Goal: Task Accomplishment & Management: Complete application form

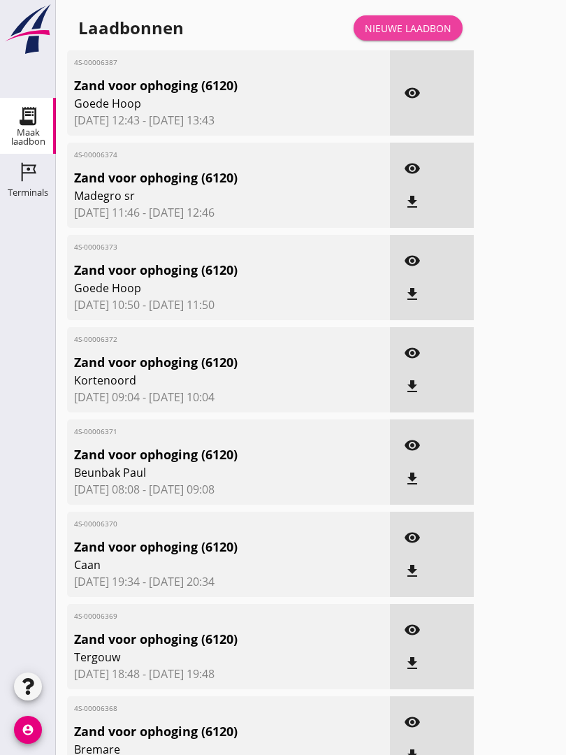
click at [425, 36] on div "Nieuwe laadbon" at bounding box center [408, 28] width 87 height 15
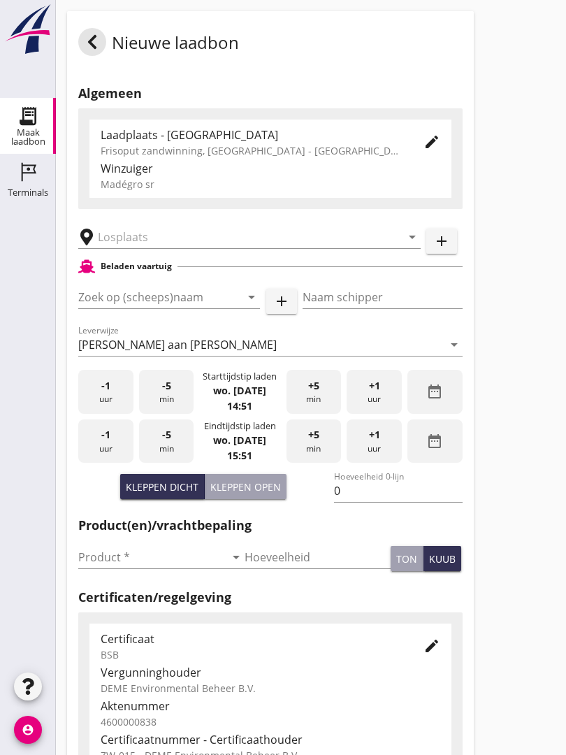
click at [155, 247] on input "text" at bounding box center [240, 237] width 284 height 22
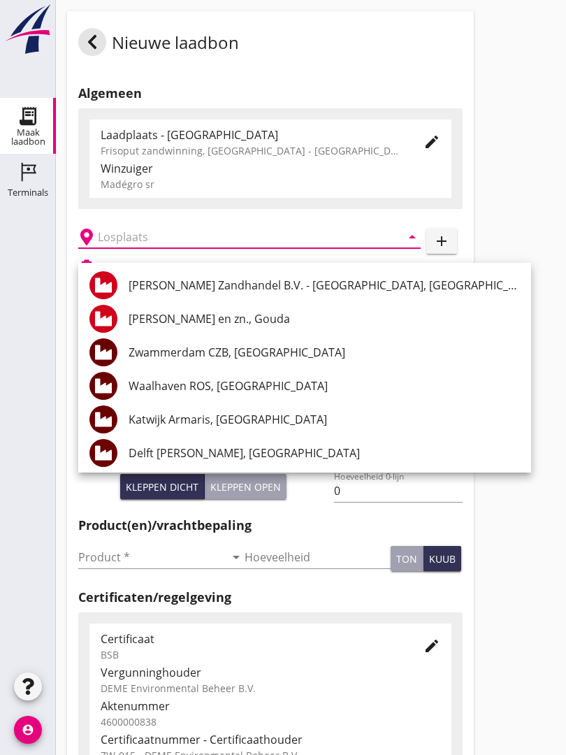
click at [164, 248] on input "text" at bounding box center [240, 237] width 284 height 22
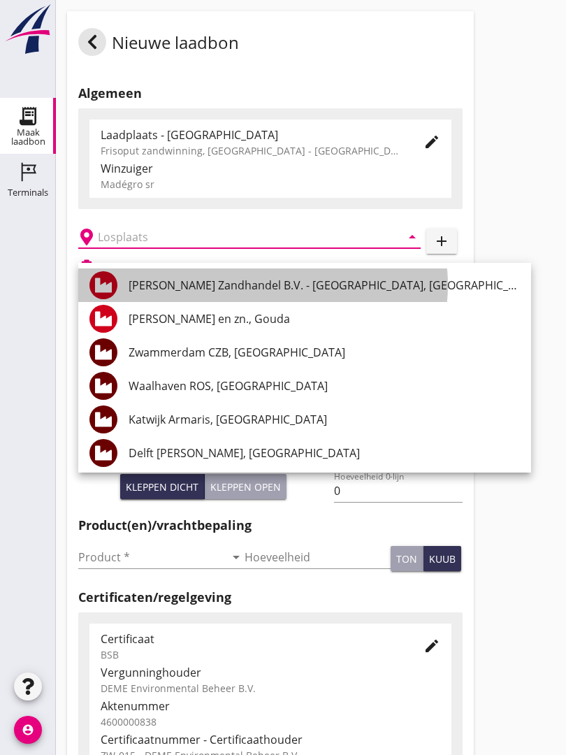
click at [269, 280] on div "[PERSON_NAME] Zandhandel B.V. - [GEOGRAPHIC_DATA], [GEOGRAPHIC_DATA]" at bounding box center [325, 285] width 392 height 17
type input "[PERSON_NAME] Zandhandel B.V. - [GEOGRAPHIC_DATA], [GEOGRAPHIC_DATA]"
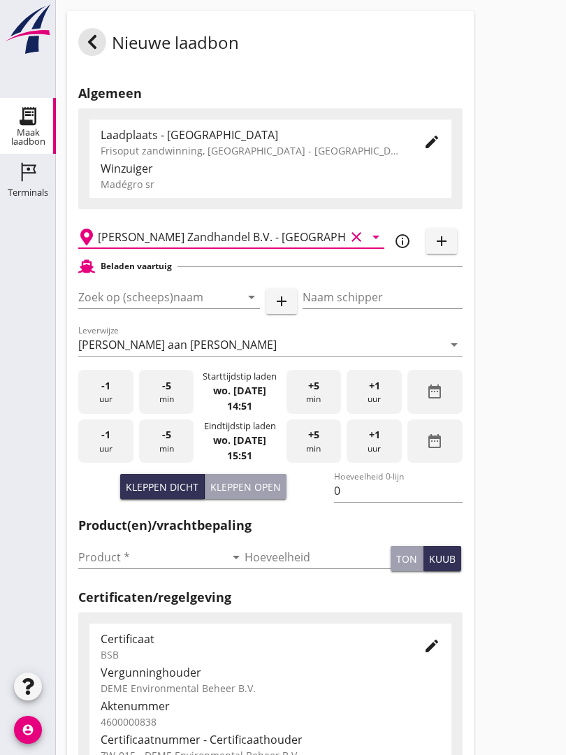
click at [176, 308] on input "Zoek op (scheeps)naam" at bounding box center [149, 297] width 143 height 22
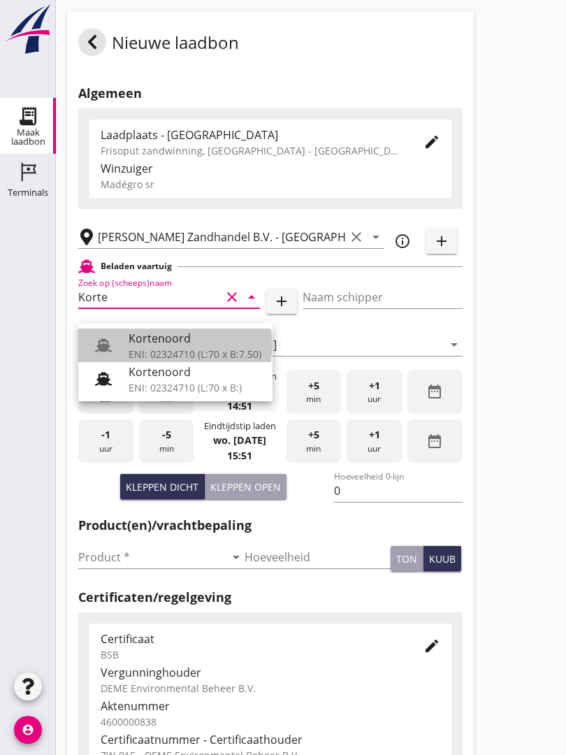
click at [171, 330] on div "Kortenoord" at bounding box center [195, 338] width 133 height 17
type input "Kortenoord"
type input "[PERSON_NAME]"
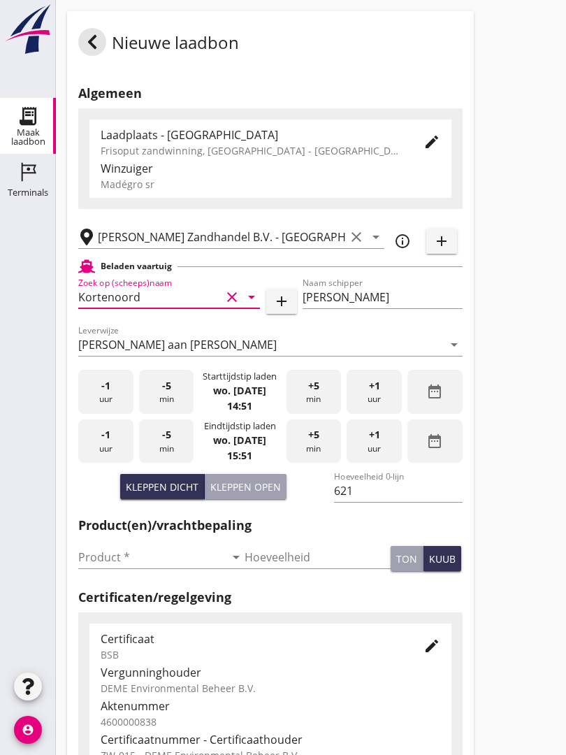
click at [262, 494] on div "Kleppen open" at bounding box center [245, 487] width 71 height 15
type input "518"
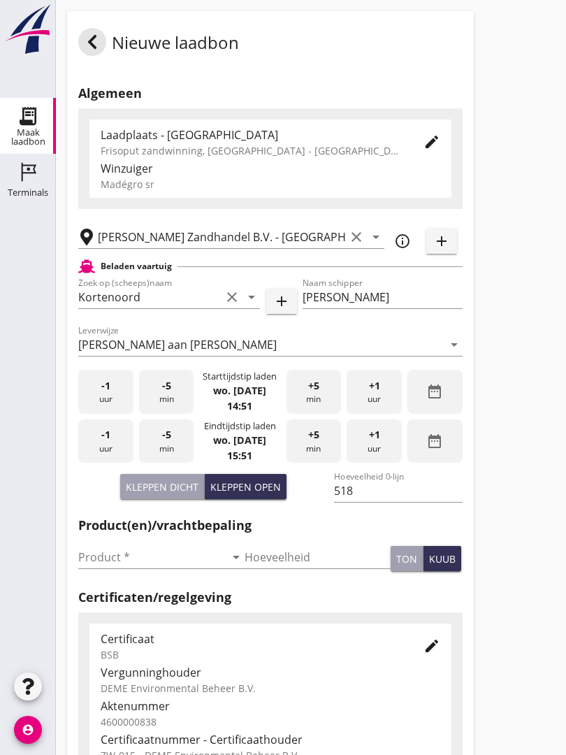
click at [112, 559] on input "Product *" at bounding box center [151, 557] width 147 height 22
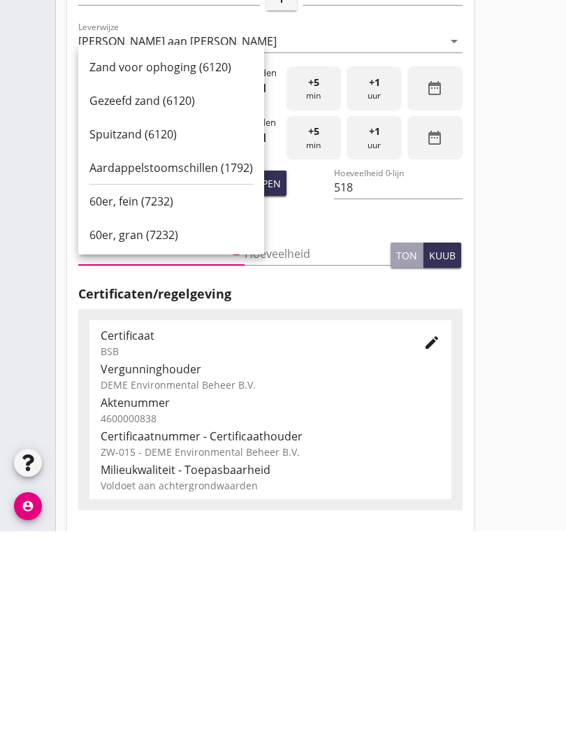
click at [139, 316] on div "Gezeefd zand (6120)" at bounding box center [172, 324] width 164 height 17
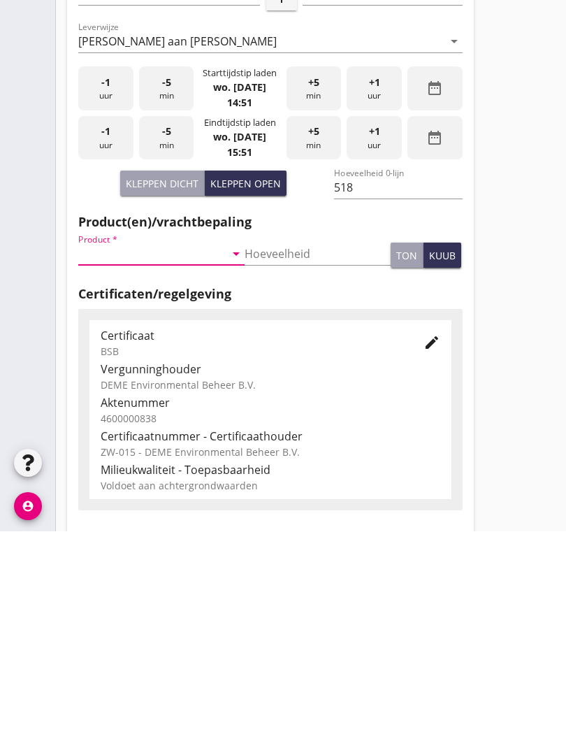
type input "Gezeefd zand (6120)"
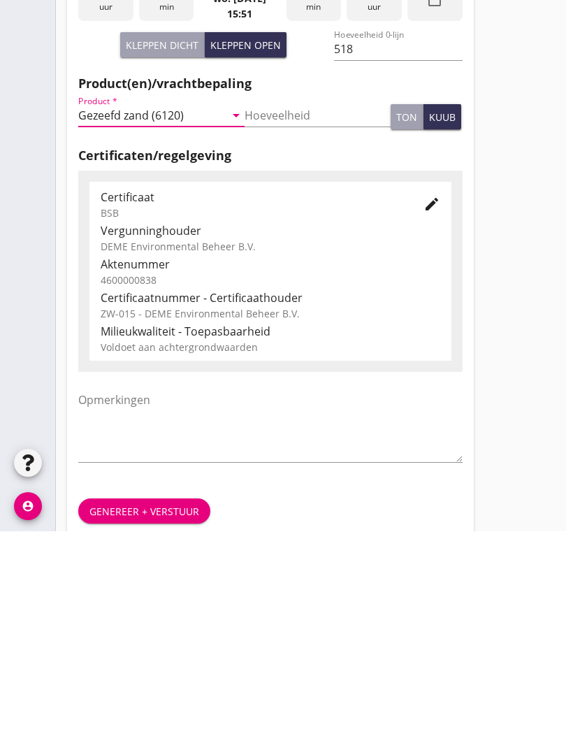
scroll to position [245, 0]
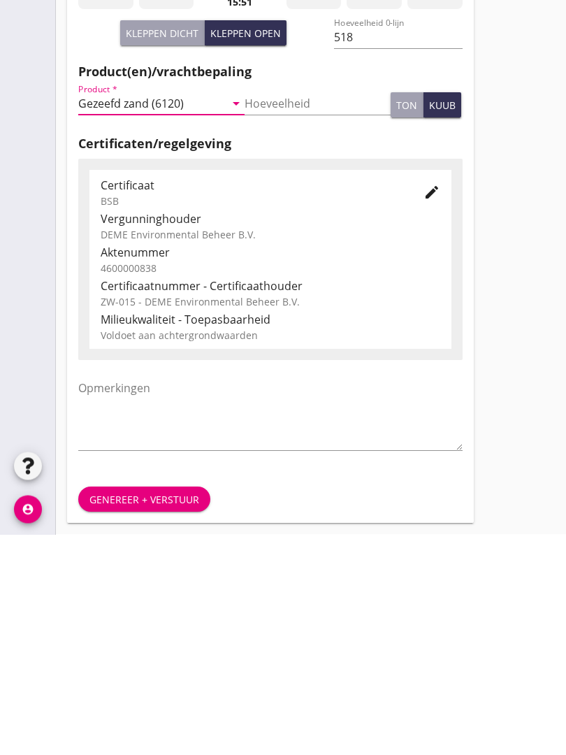
click at [162, 713] on div "Genereer + verstuur" at bounding box center [145, 720] width 110 height 15
